Goal: Information Seeking & Learning: Learn about a topic

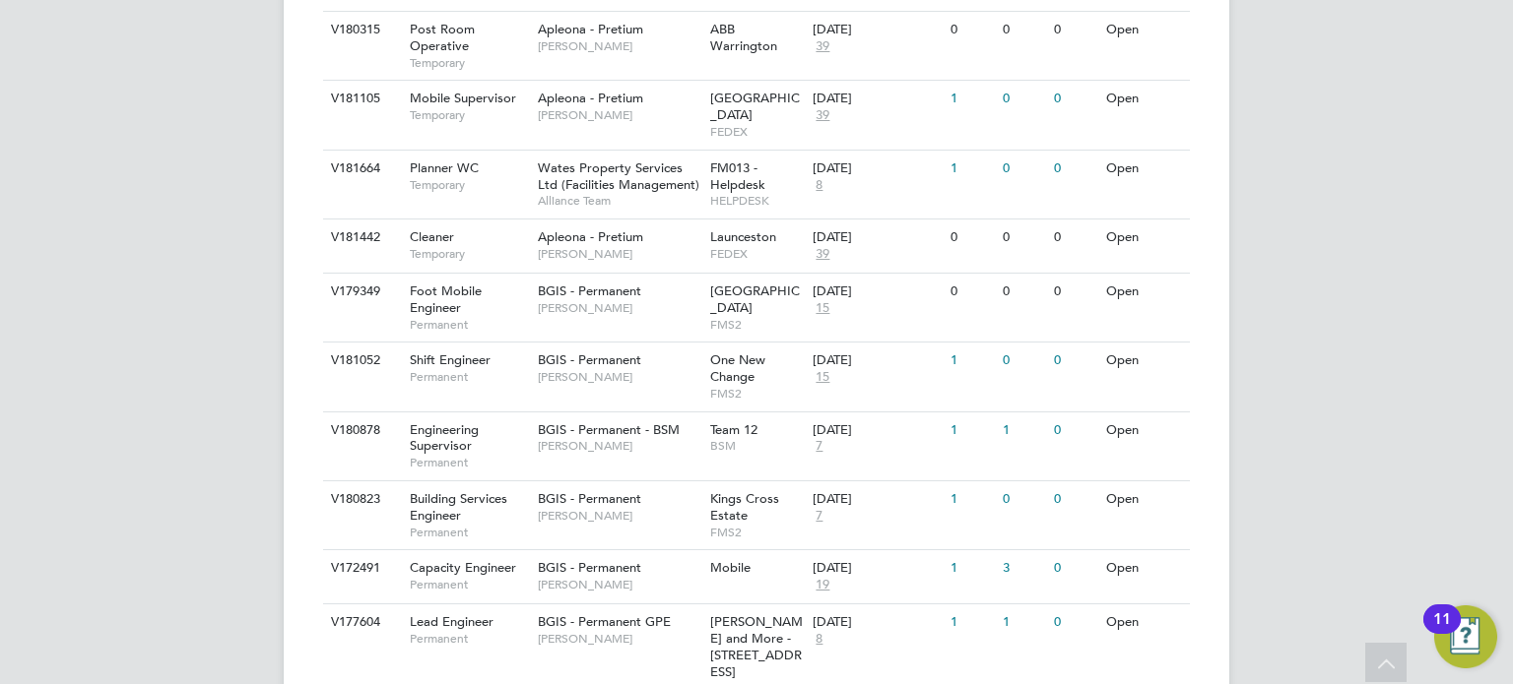
scroll to position [886, 0]
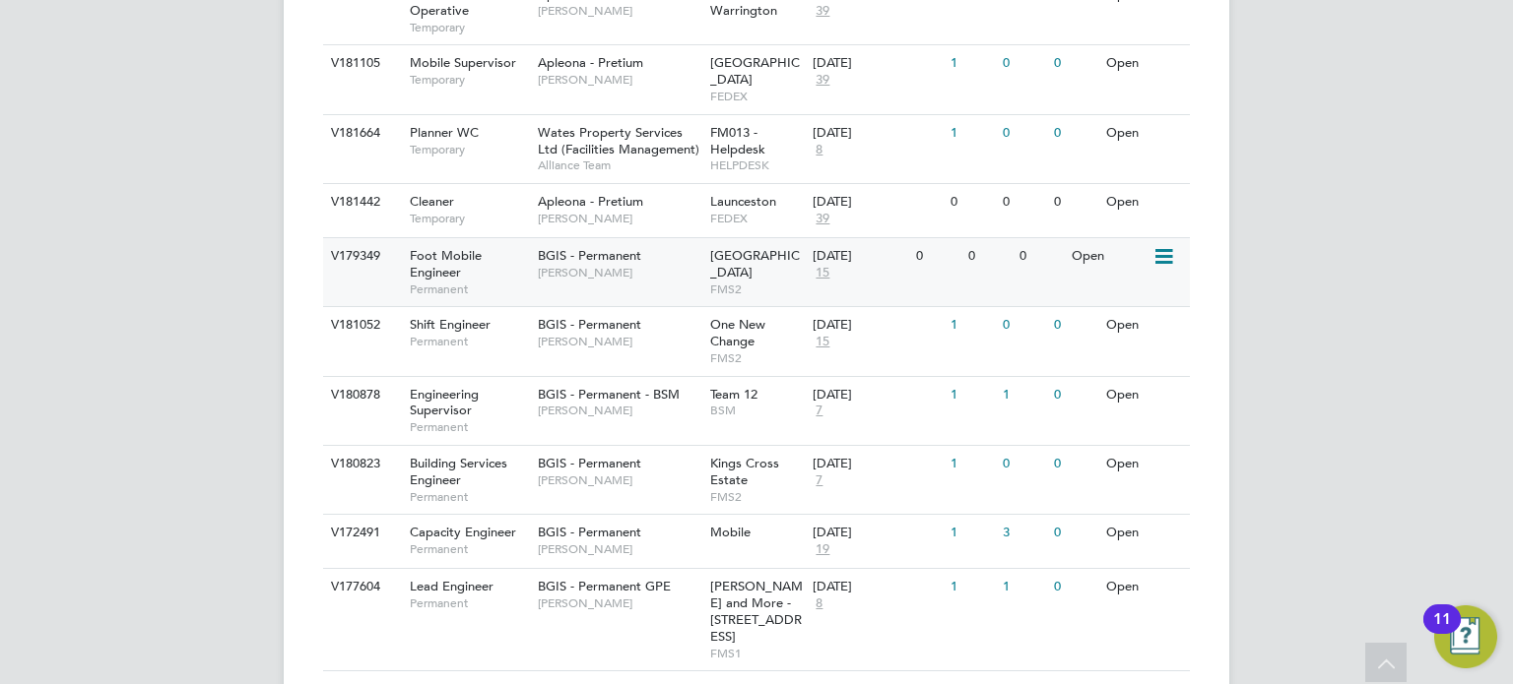
click at [434, 247] on span "Foot Mobile Engineer" at bounding box center [446, 263] width 72 height 33
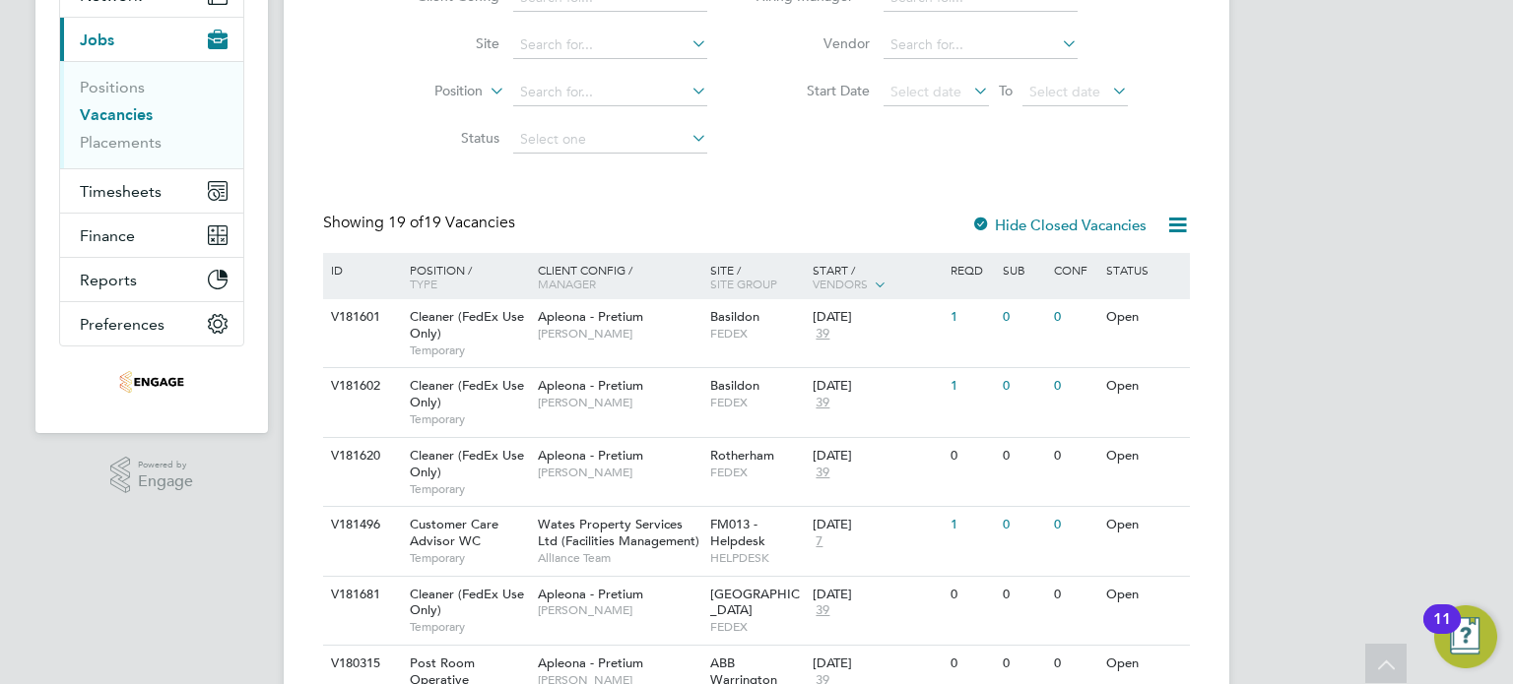
scroll to position [0, 0]
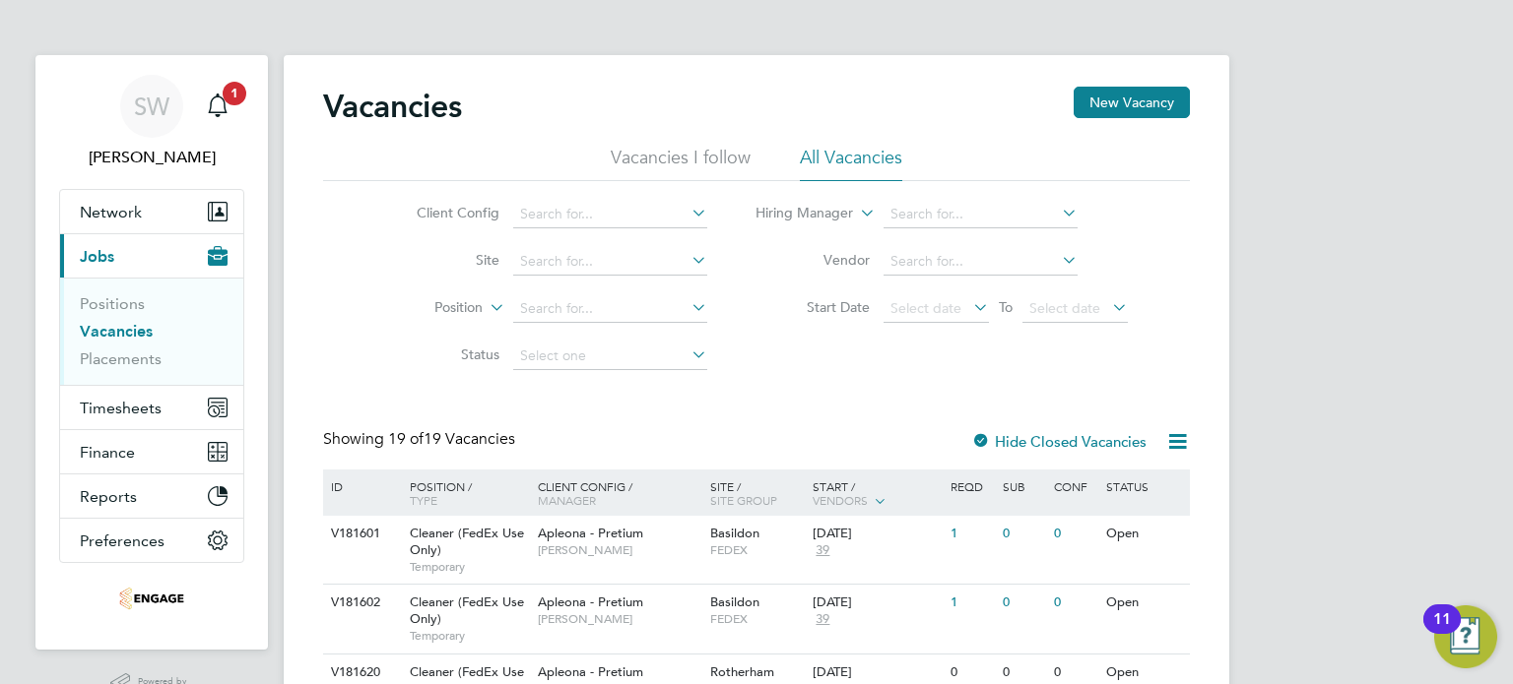
click at [102, 329] on link "Vacancies" at bounding box center [116, 331] width 73 height 19
click at [225, 97] on span "1" at bounding box center [235, 94] width 24 height 24
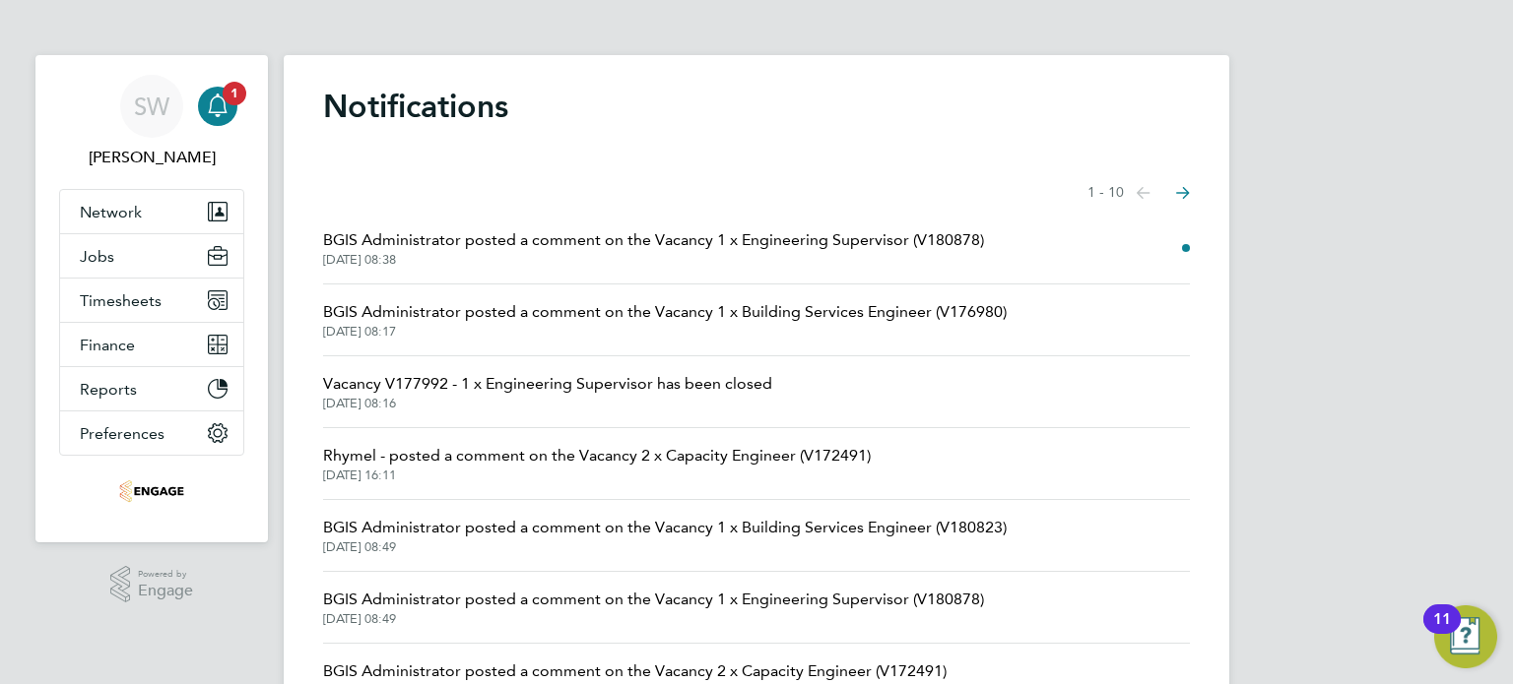
click at [616, 255] on span "01 Oct 2025, 08:38" at bounding box center [653, 260] width 661 height 16
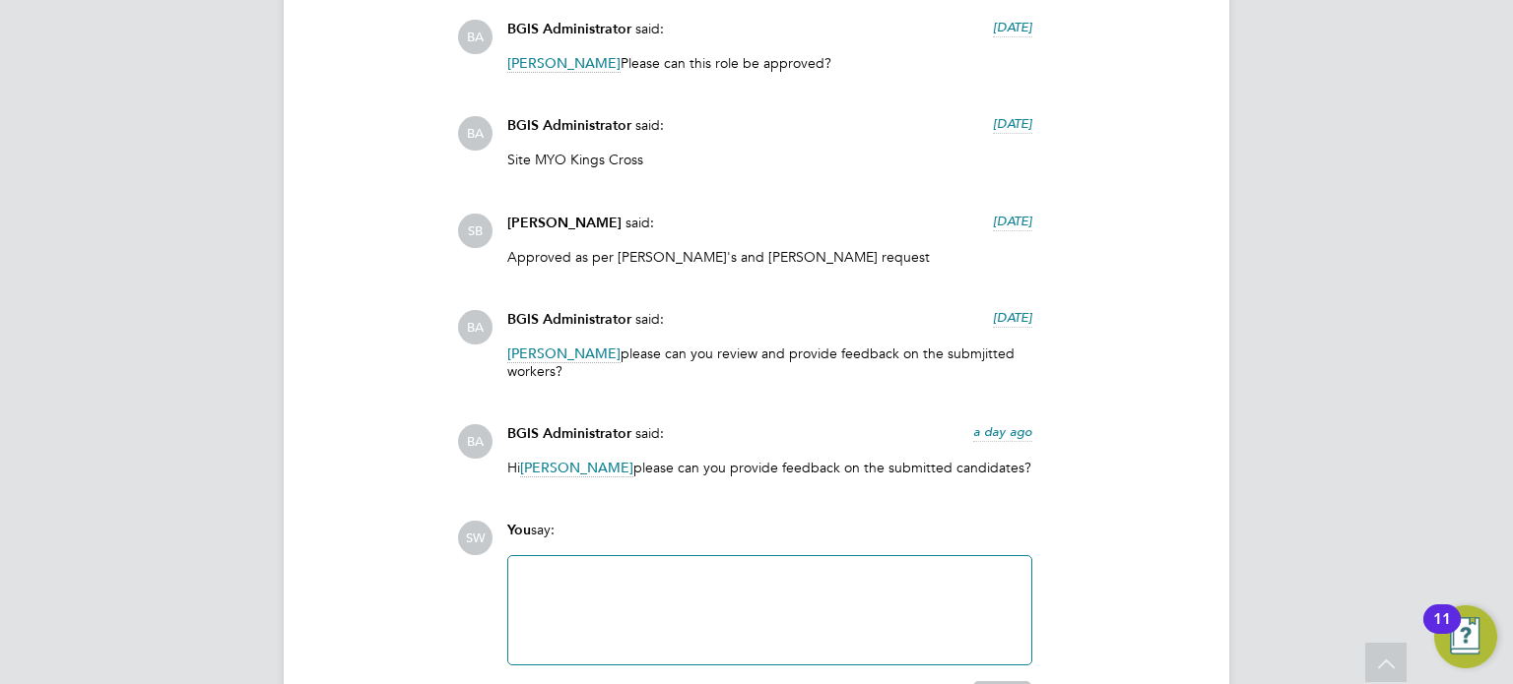
scroll to position [3770, 0]
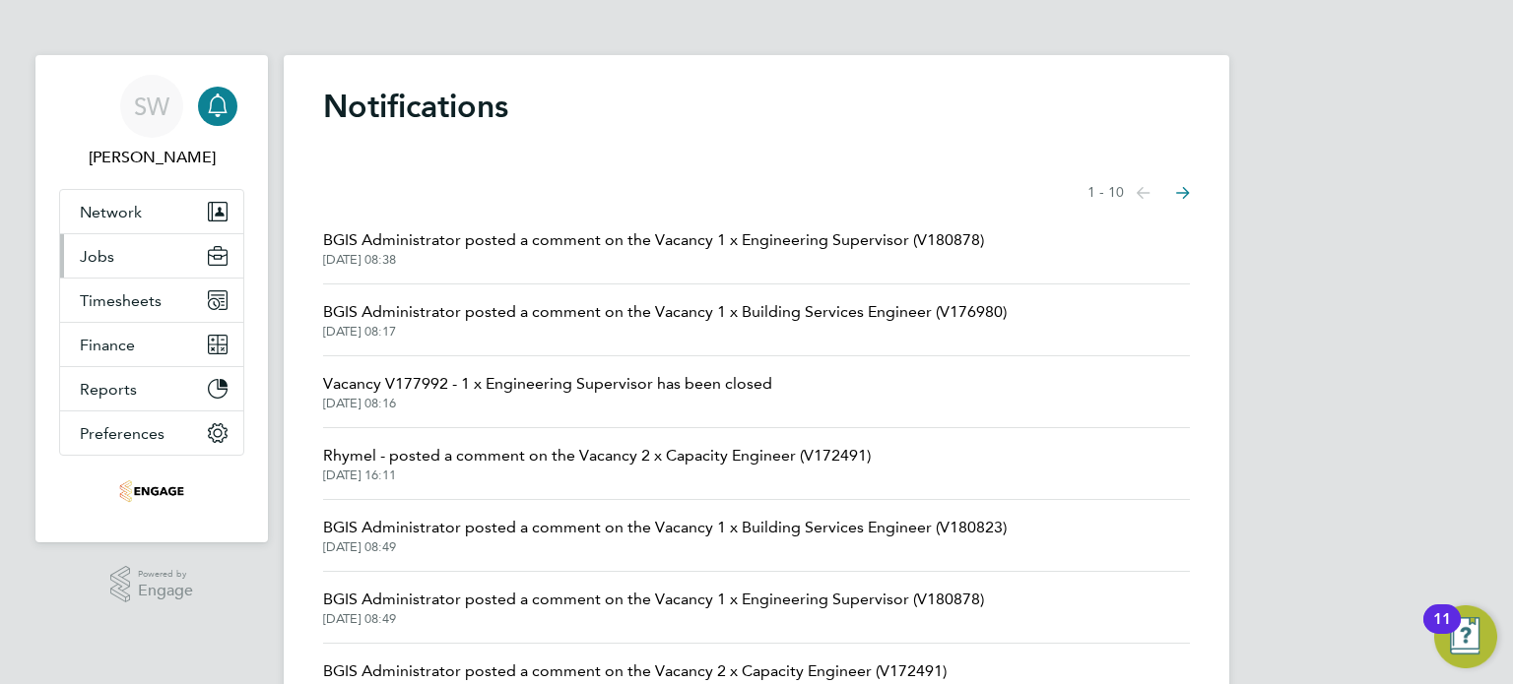
click at [90, 256] on span "Jobs" at bounding box center [97, 256] width 34 height 19
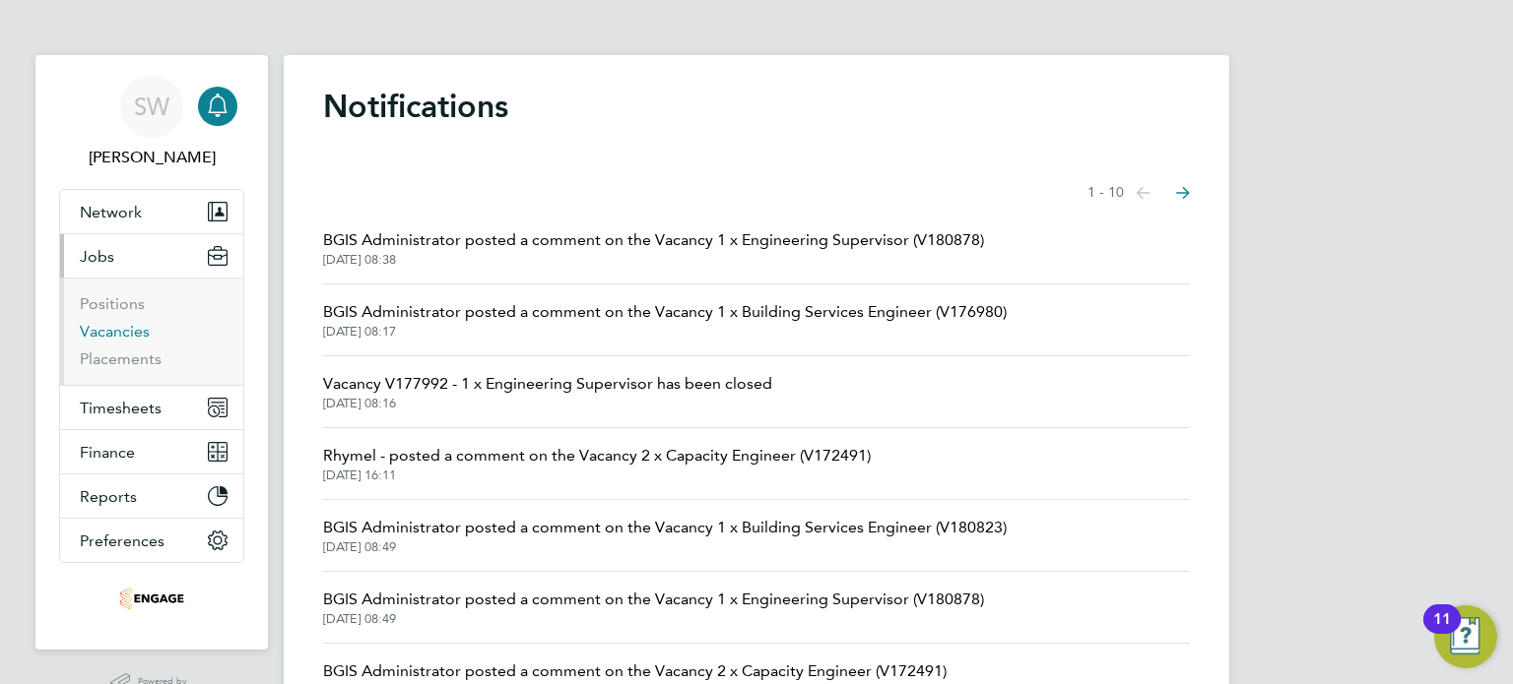
click at [100, 326] on link "Vacancies" at bounding box center [115, 331] width 70 height 19
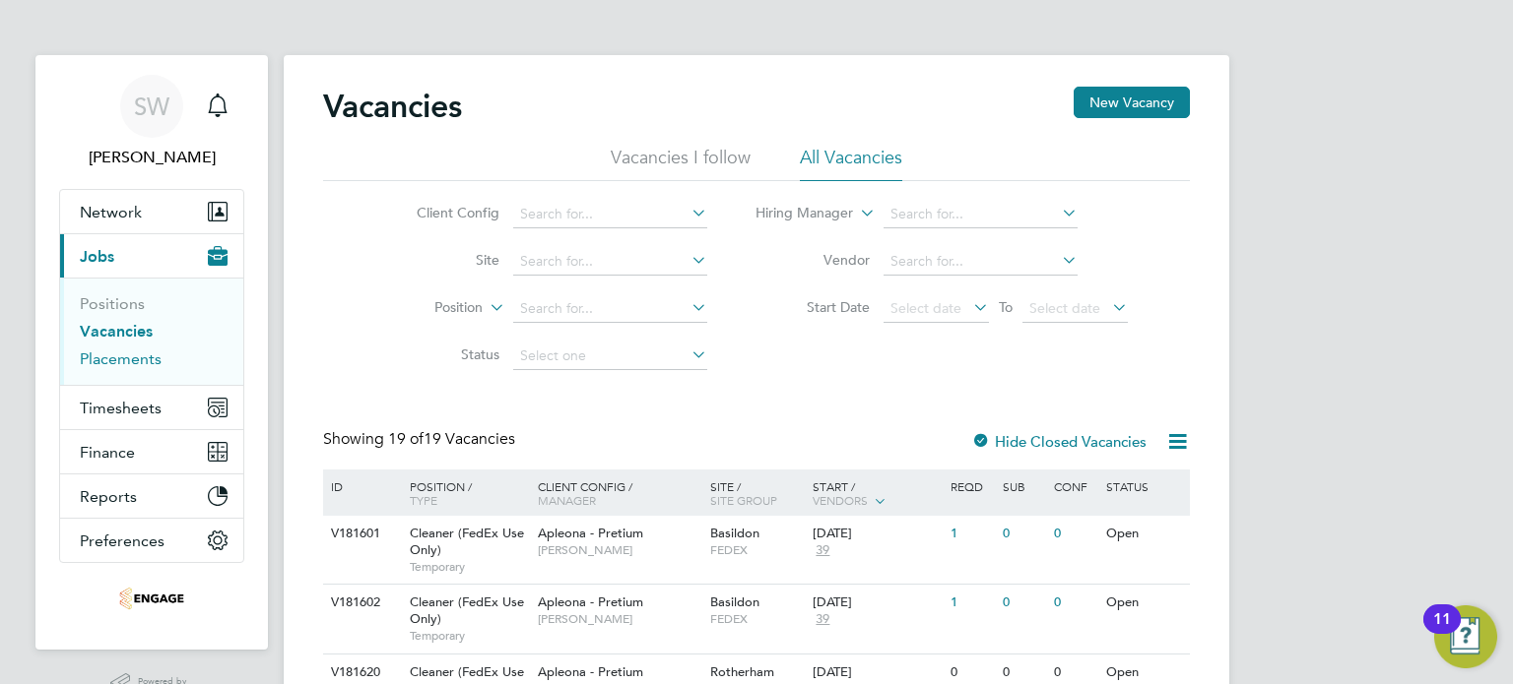
click at [114, 357] on link "Placements" at bounding box center [121, 359] width 82 height 19
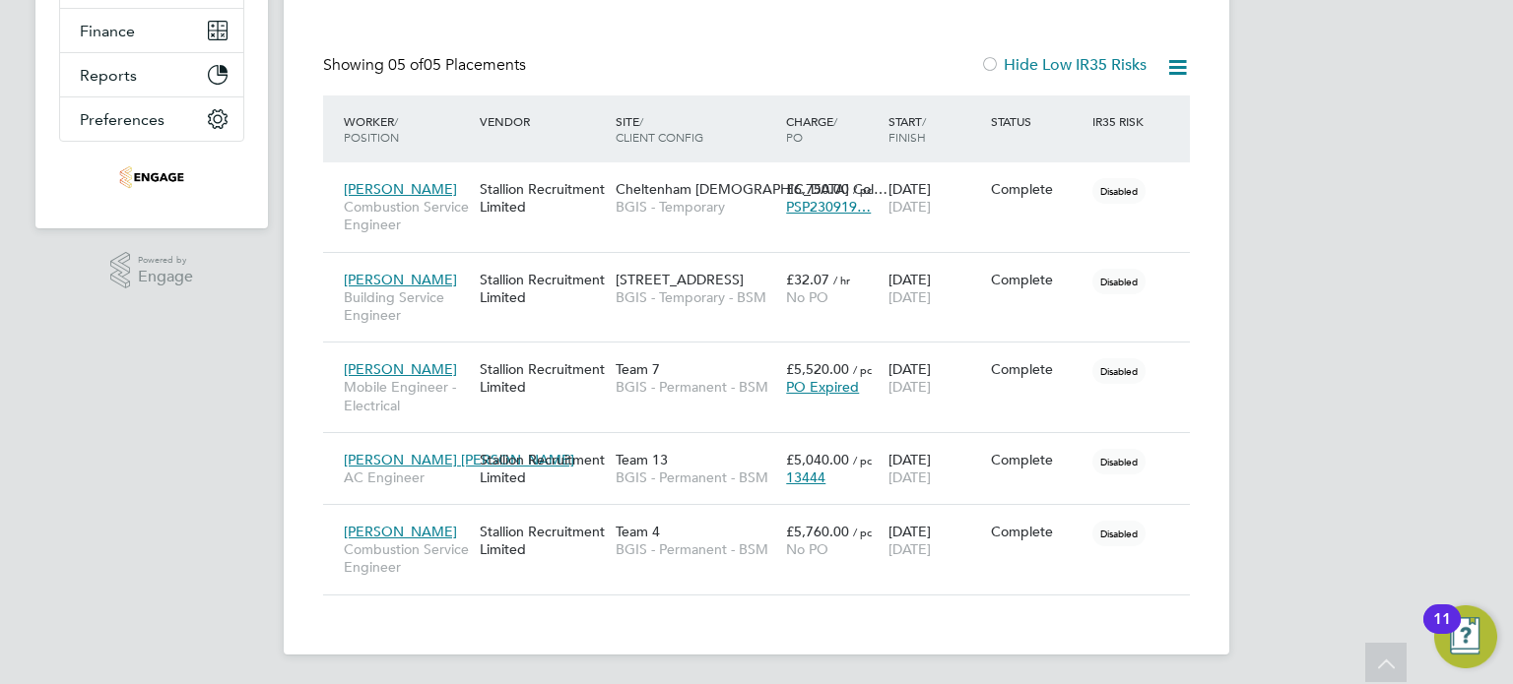
scroll to position [4, 0]
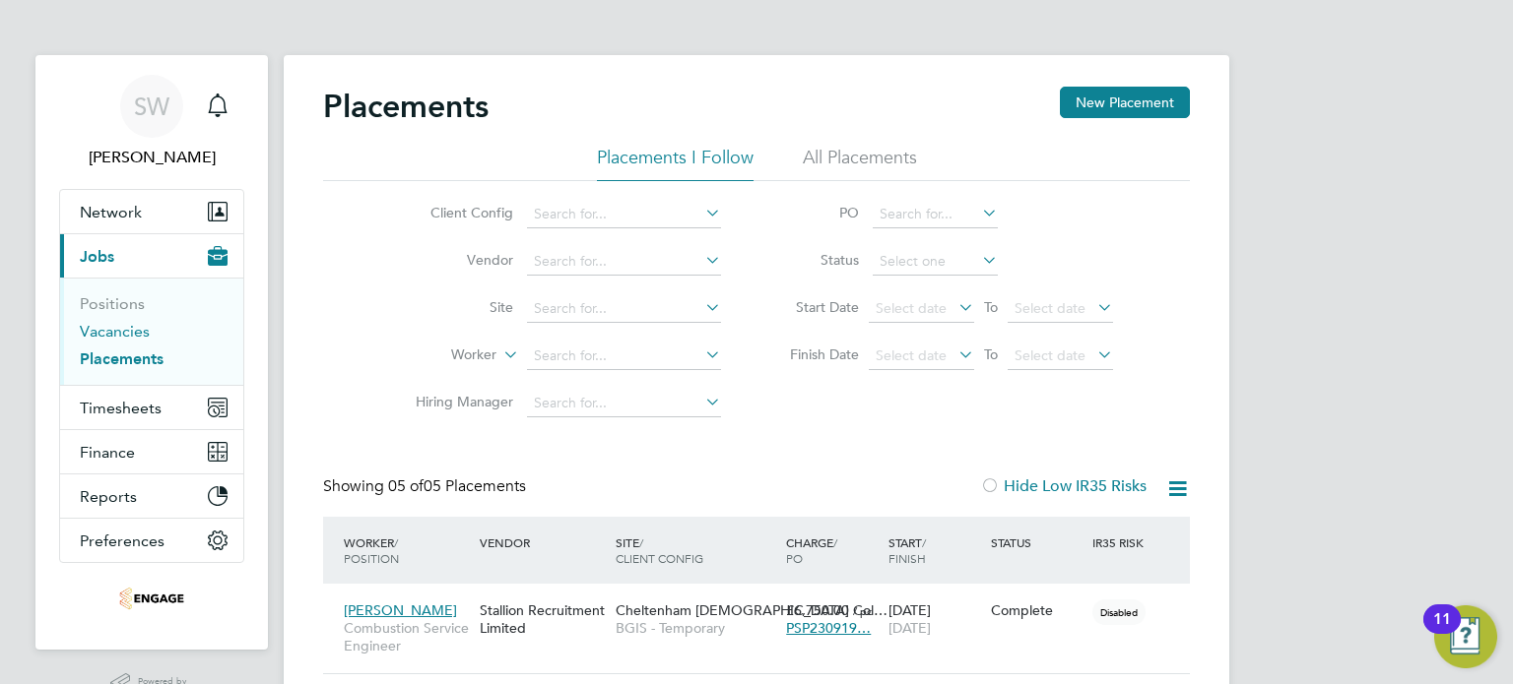
click at [117, 328] on link "Vacancies" at bounding box center [115, 331] width 70 height 19
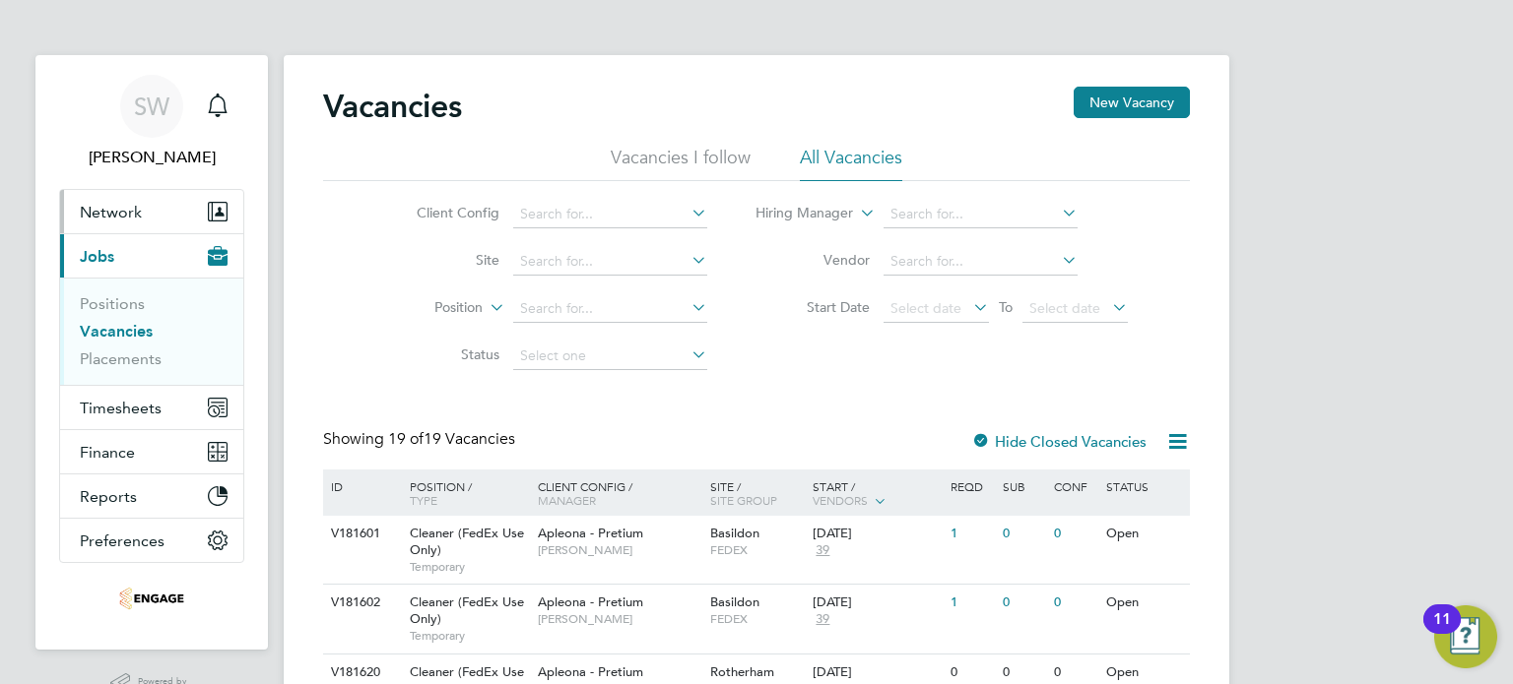
click at [123, 204] on span "Network" at bounding box center [111, 212] width 62 height 19
click at [369, 308] on label "Position" at bounding box center [425, 308] width 113 height 20
click at [327, 251] on div "Client Config Site Position Status Hiring Manager Vendor Start Date Select date…" at bounding box center [756, 280] width 867 height 199
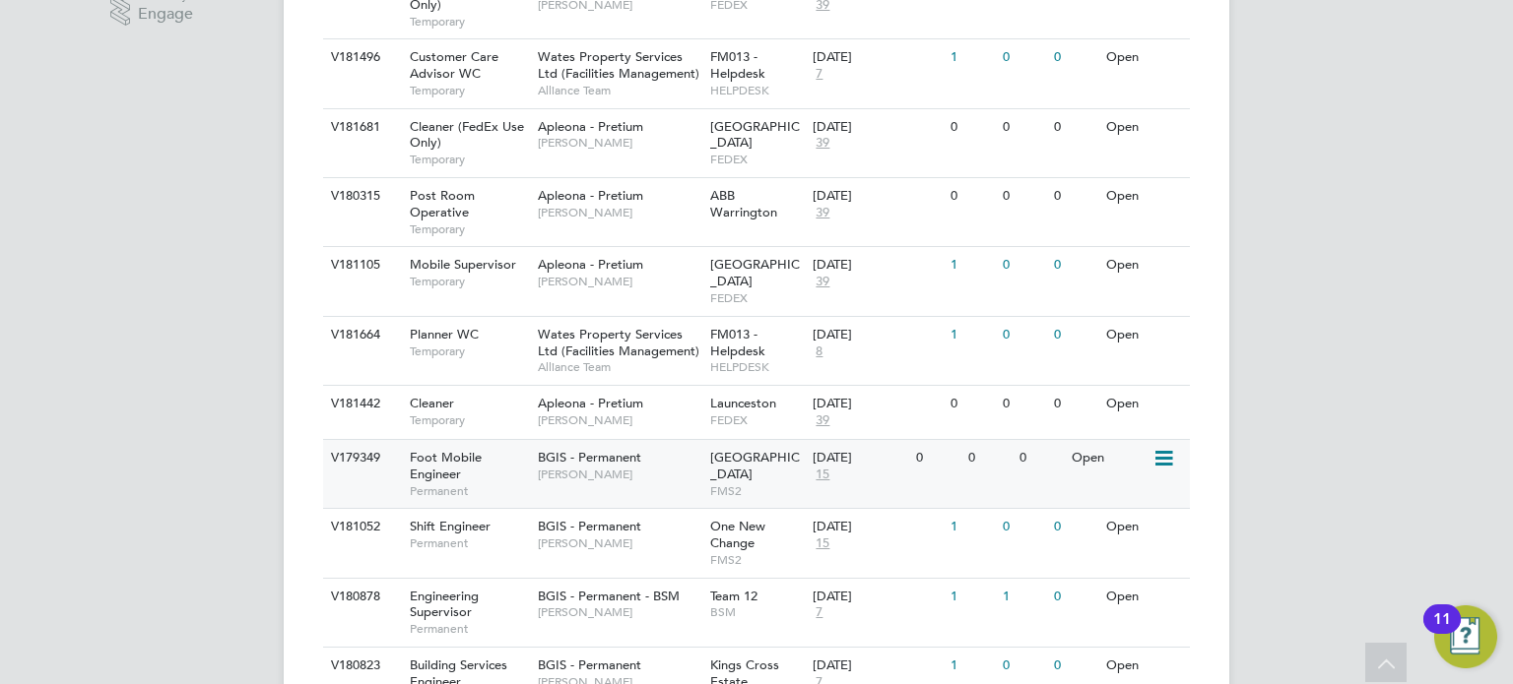
scroll to position [689, 0]
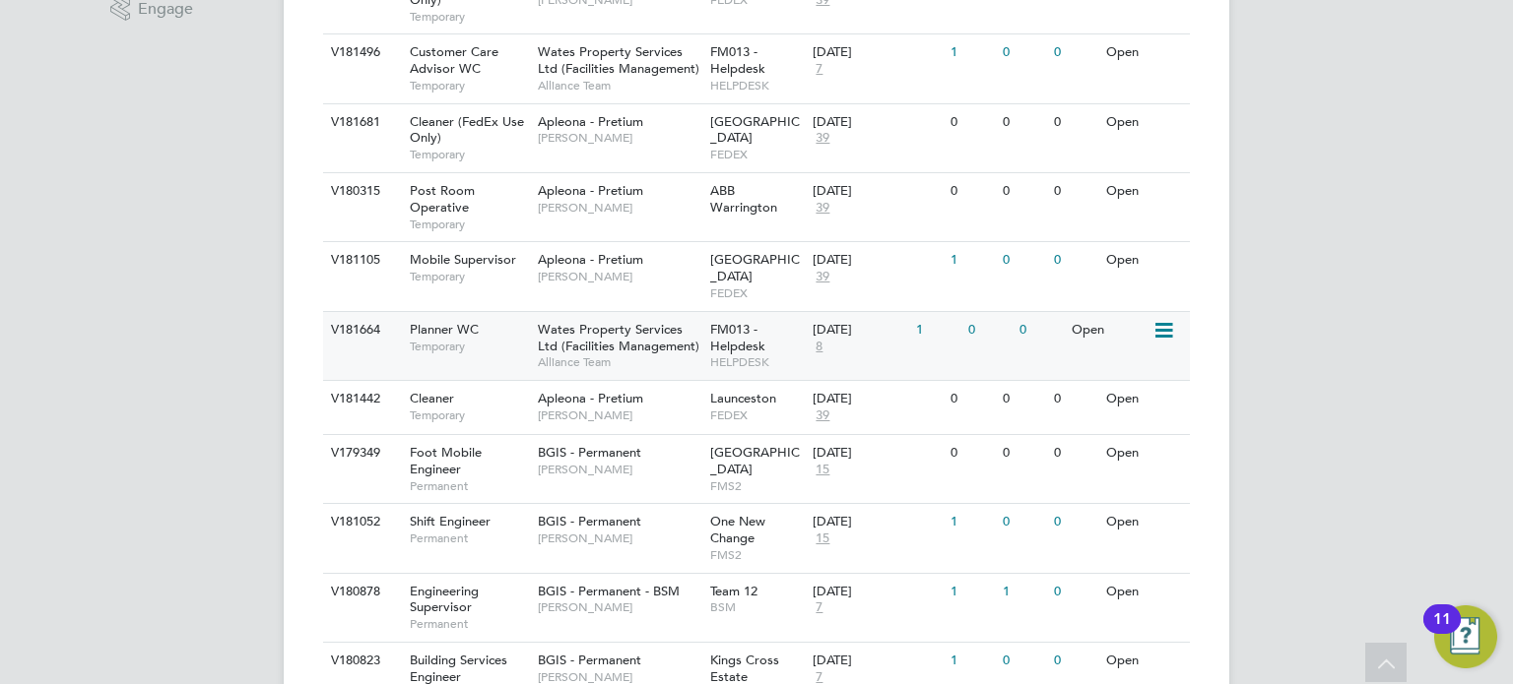
click at [496, 339] on span "Temporary" at bounding box center [469, 347] width 118 height 16
click at [820, 339] on span "8" at bounding box center [818, 347] width 13 height 17
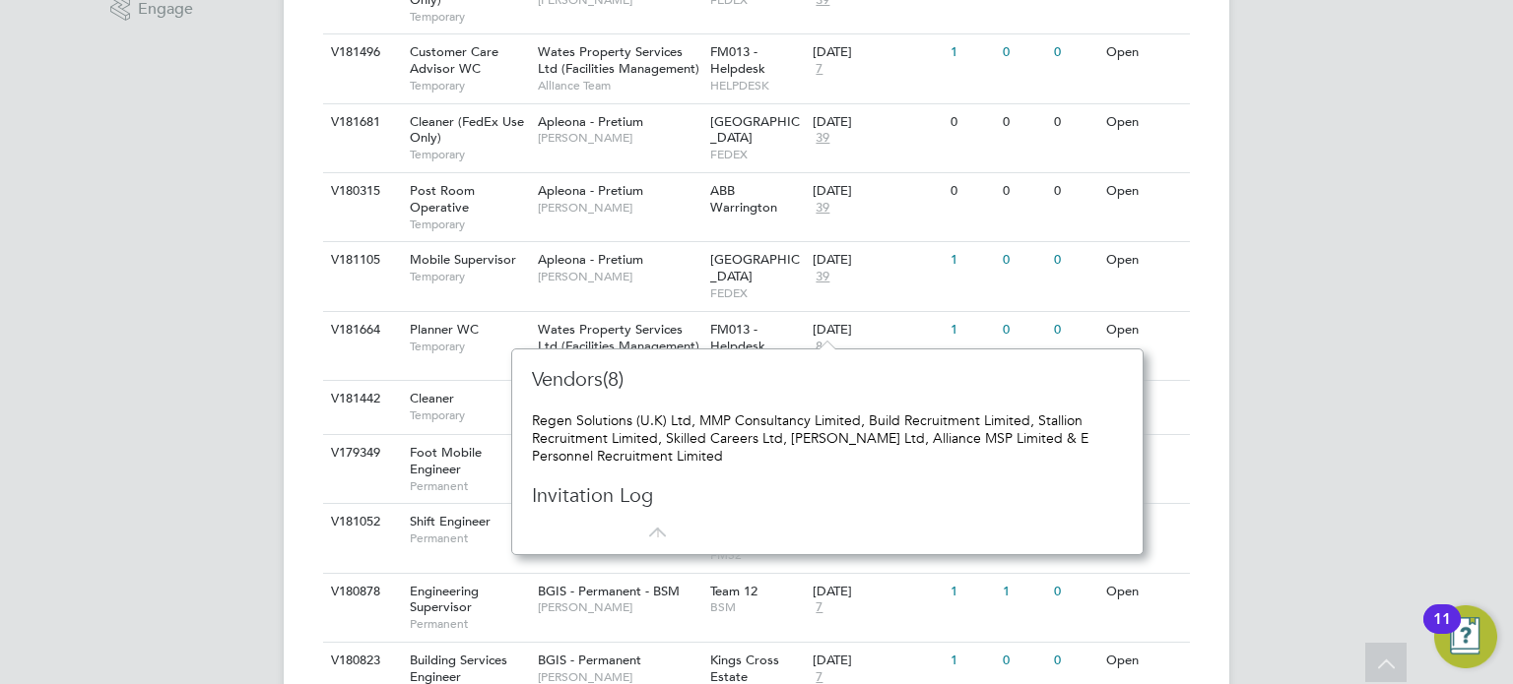
click at [213, 327] on div "SW Steve West Notifications Applications: Network Team Members Businesses Sites…" at bounding box center [756, 264] width 1513 height 1907
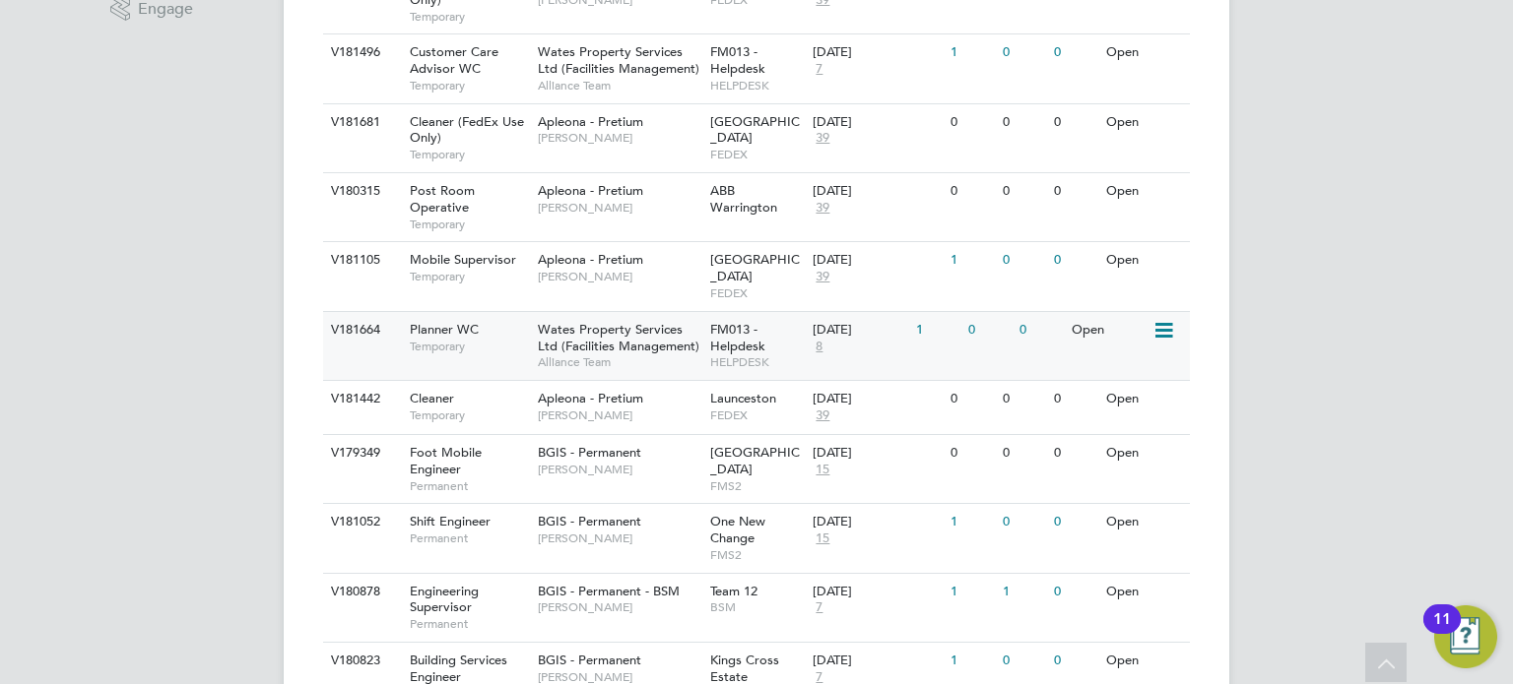
click at [814, 339] on span "8" at bounding box center [818, 347] width 13 height 17
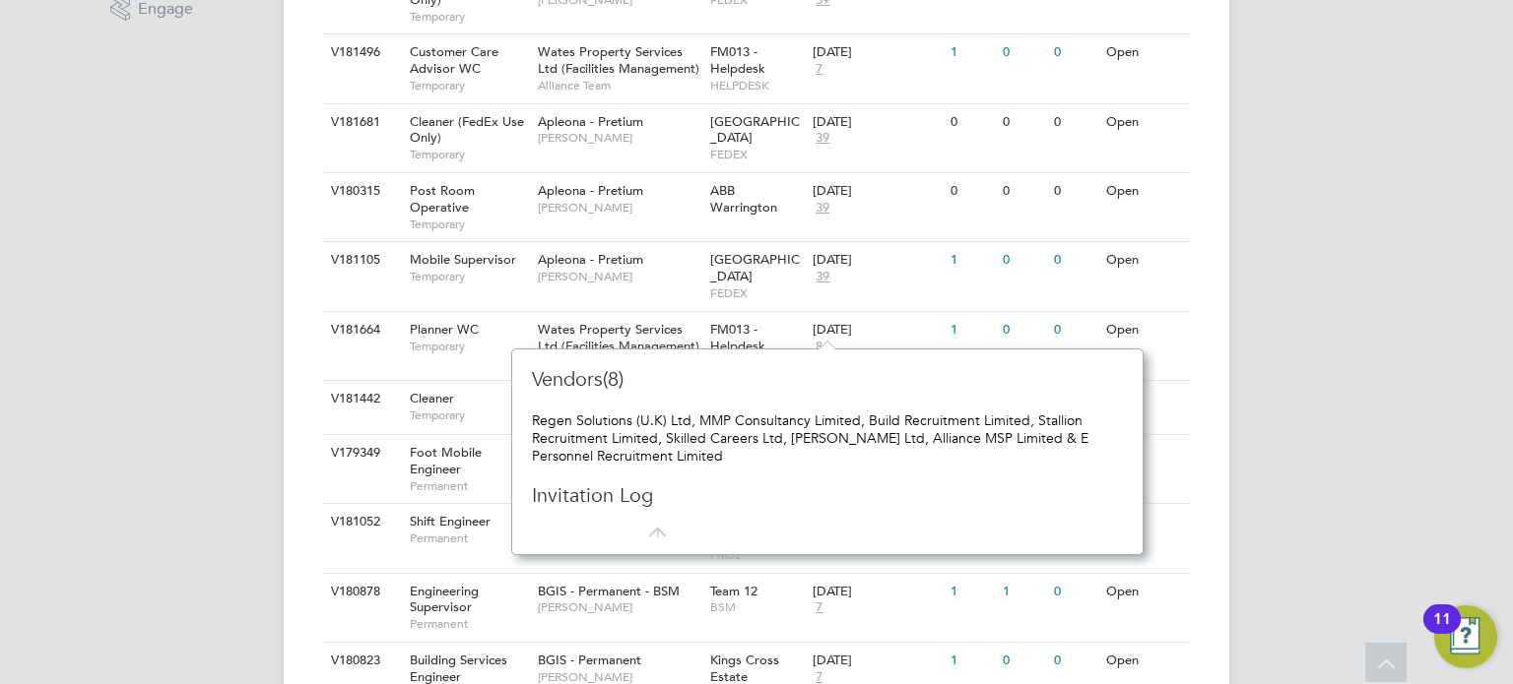
click at [240, 334] on div "SW Steve West Notifications Applications: Network Team Members Businesses Sites…" at bounding box center [756, 264] width 1513 height 1907
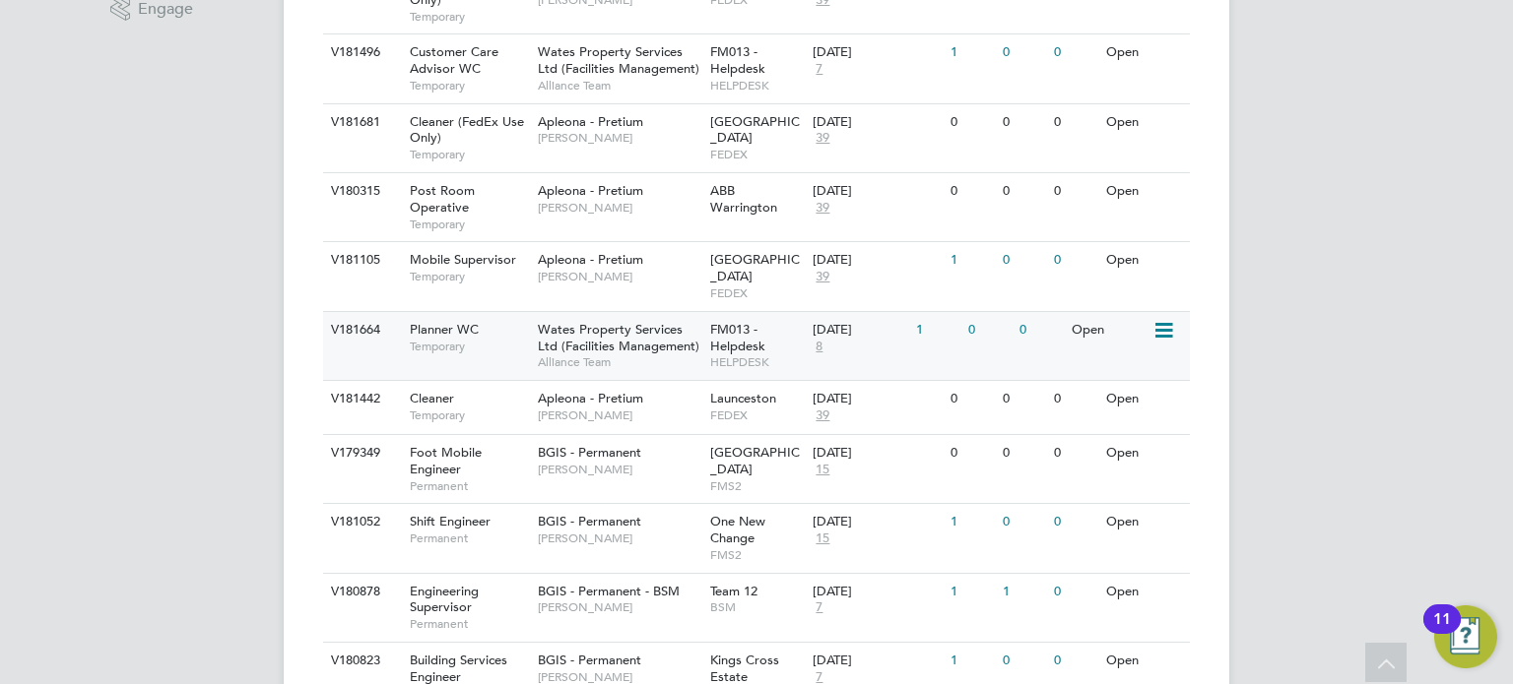
click at [819, 339] on span "8" at bounding box center [818, 347] width 13 height 17
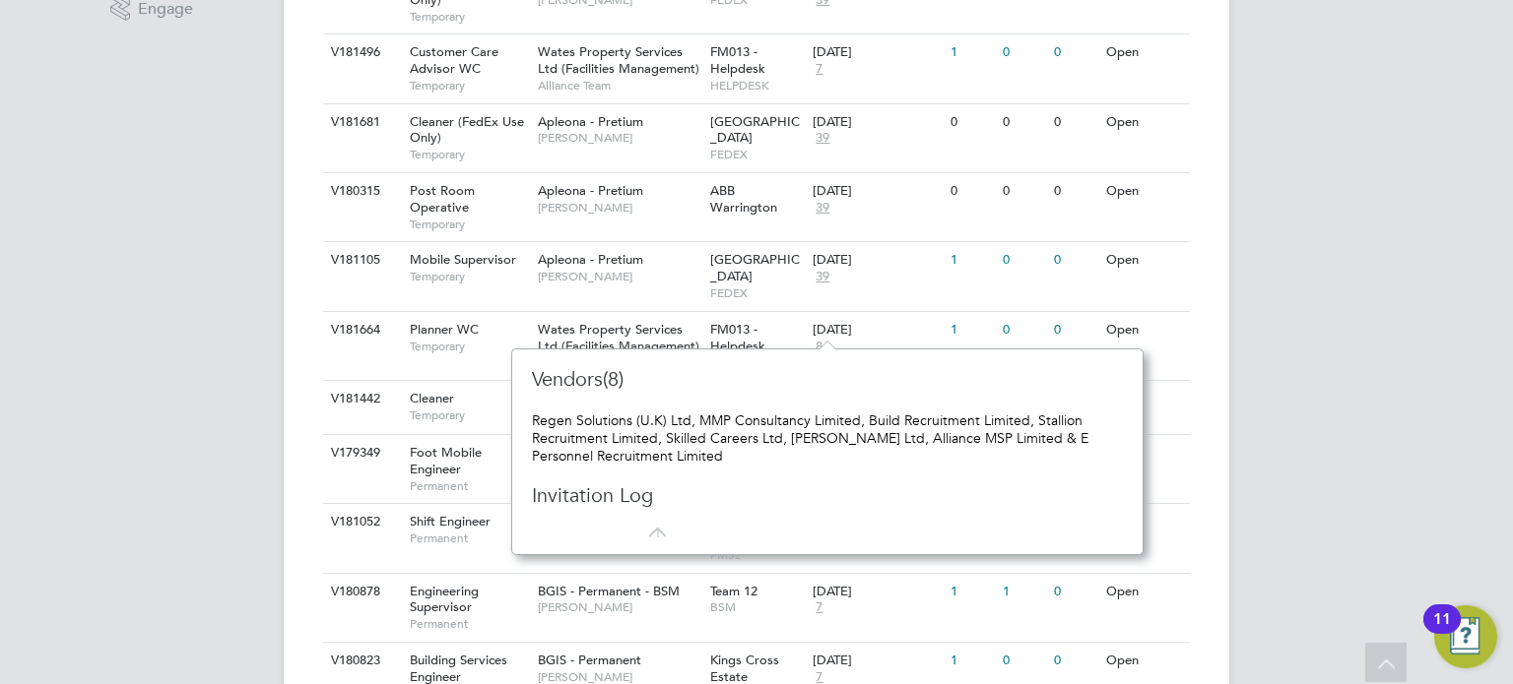
click at [171, 234] on div "SW Steve West Notifications Applications: Network Team Members Businesses Sites…" at bounding box center [756, 264] width 1513 height 1907
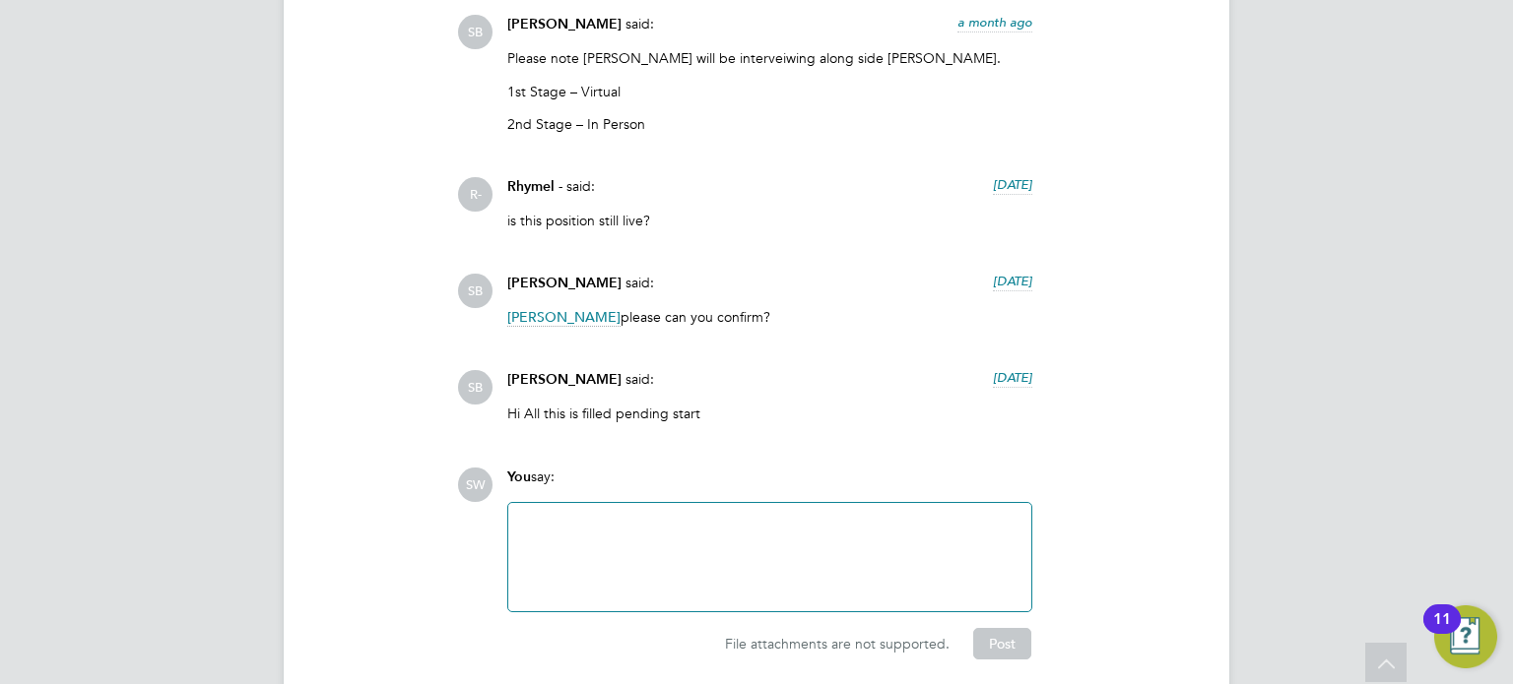
scroll to position [3794, 0]
